Goal: Task Accomplishment & Management: Use online tool/utility

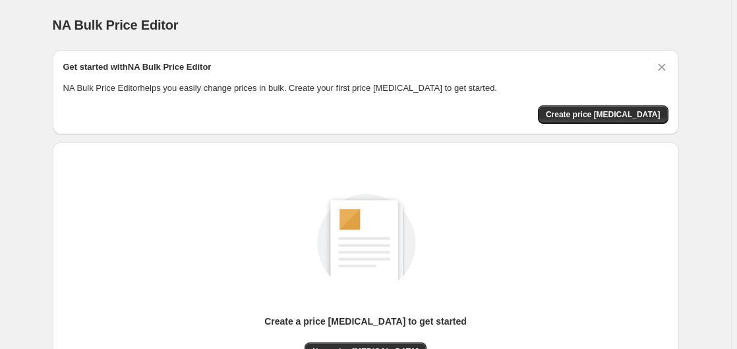
scroll to position [144, 0]
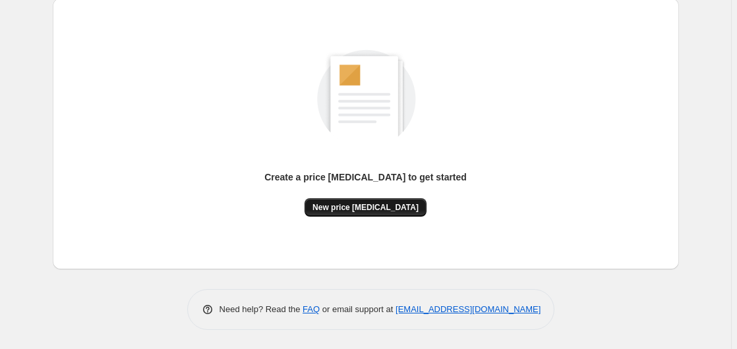
click at [349, 209] on span "New price [MEDICAL_DATA]" at bounding box center [365, 207] width 106 height 11
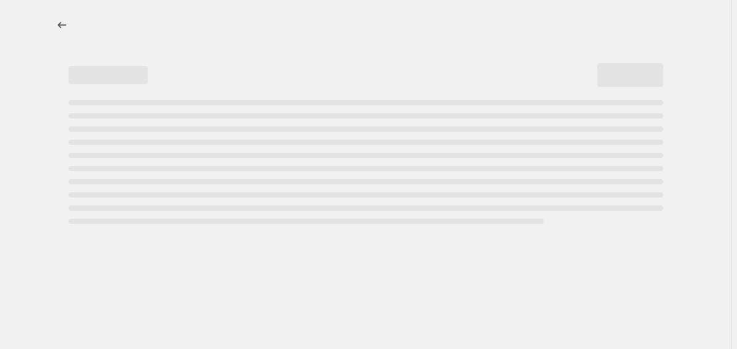
select select "percentage"
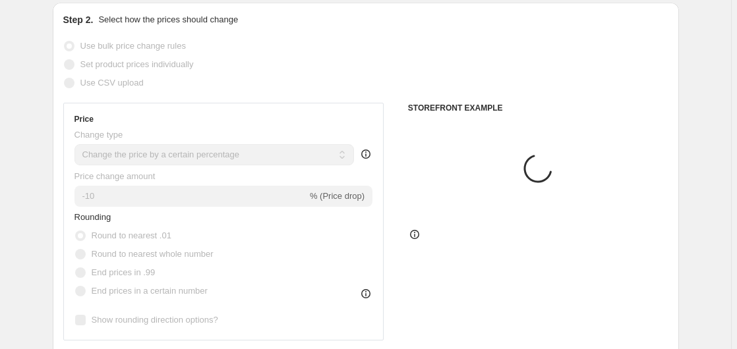
scroll to position [202, 0]
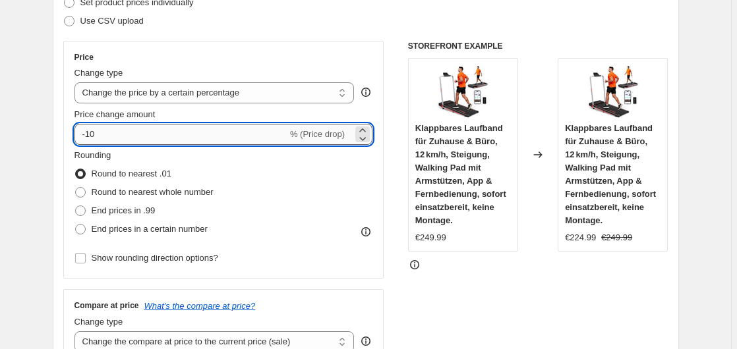
click at [174, 144] on input "-10" at bounding box center [180, 134] width 213 height 21
type input "-1"
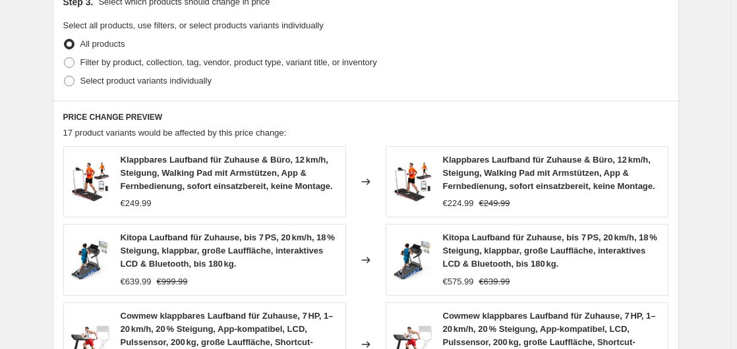
scroll to position [1075, 0]
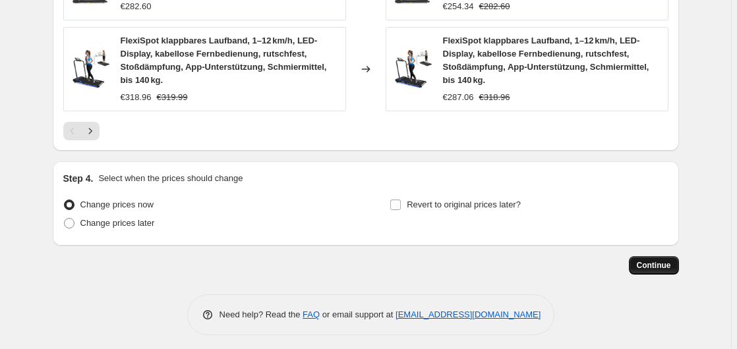
type input "-35"
click at [664, 262] on button "Continue" at bounding box center [654, 265] width 50 height 18
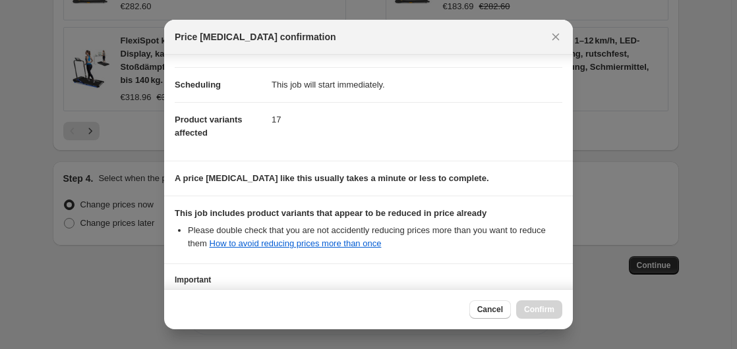
scroll to position [208, 0]
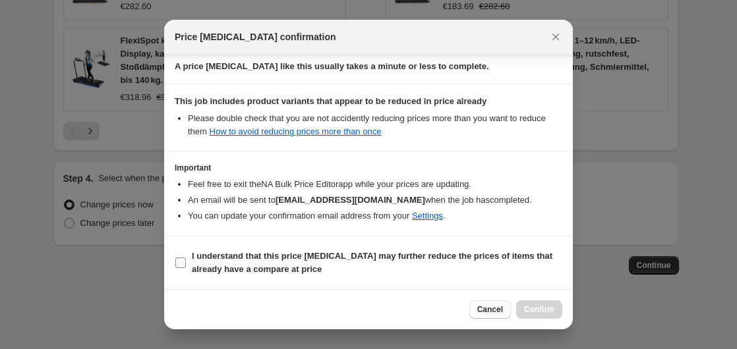
click at [203, 262] on span "I understand that this price [MEDICAL_DATA] may further reduce the prices of it…" at bounding box center [377, 263] width 370 height 26
click at [186, 262] on input "I understand that this price [MEDICAL_DATA] may further reduce the prices of it…" at bounding box center [180, 263] width 11 height 11
checkbox input "true"
click at [569, 316] on div "Cancel Confirm" at bounding box center [368, 309] width 409 height 40
click at [518, 313] on button "Confirm" at bounding box center [539, 309] width 46 height 18
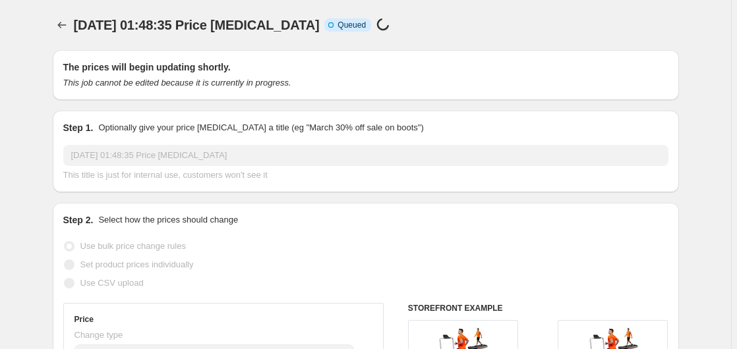
click at [238, 27] on span "[DATE] 01:48:35 Price [MEDICAL_DATA]" at bounding box center [197, 25] width 246 height 14
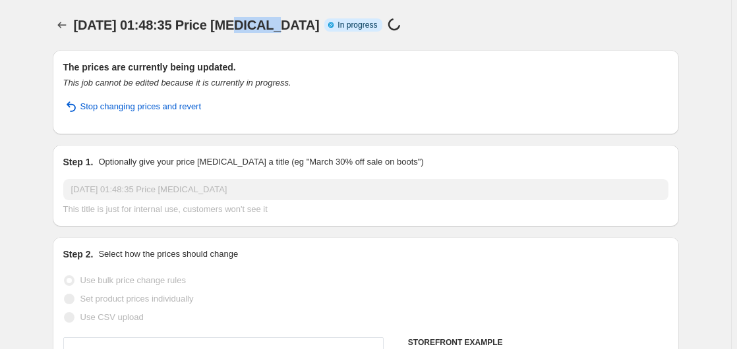
click at [238, 27] on span "[DATE] 01:48:35 Price [MEDICAL_DATA]" at bounding box center [197, 25] width 246 height 14
click at [238, 28] on span "[DATE] 01:48:35 Price [MEDICAL_DATA]" at bounding box center [197, 25] width 246 height 14
click at [258, 32] on span "[DATE] 01:48:35 Price [MEDICAL_DATA]" at bounding box center [197, 25] width 246 height 14
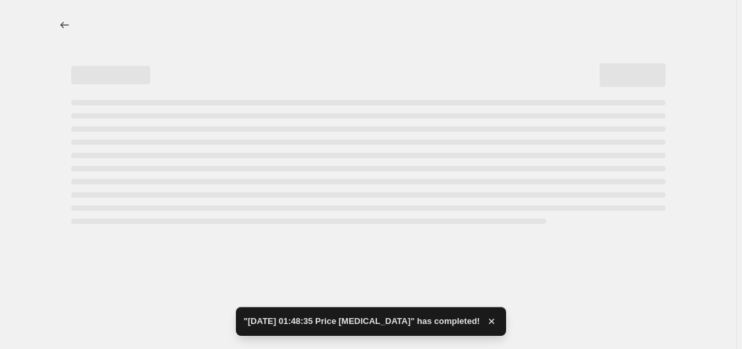
select select "percentage"
